Goal: Transaction & Acquisition: Book appointment/travel/reservation

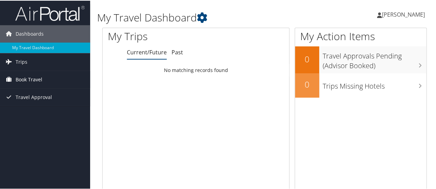
click at [30, 78] on span "Book Travel" at bounding box center [29, 78] width 27 height 17
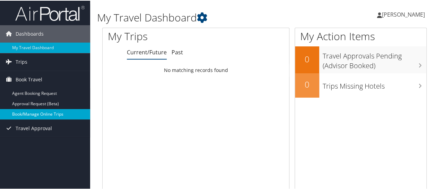
click at [31, 114] on link "Book/Manage Online Trips" at bounding box center [45, 114] width 90 height 10
